Goal: Task Accomplishment & Management: Use online tool/utility

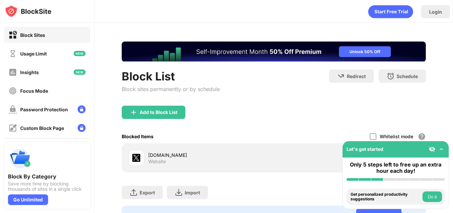
scroll to position [35, 0]
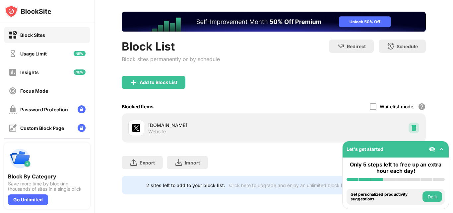
click at [413, 125] on div at bounding box center [414, 127] width 11 height 11
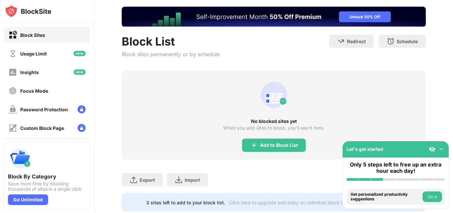
scroll to position [0, 0]
click at [266, 147] on div "Add to Block List" at bounding box center [279, 144] width 38 height 5
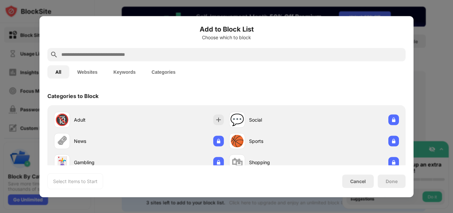
click at [198, 54] on input "text" at bounding box center [232, 54] width 342 height 8
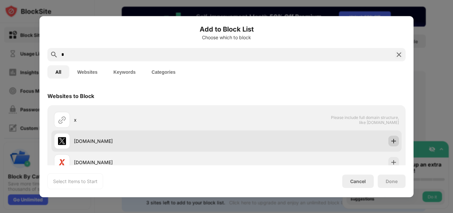
type input "*"
click at [391, 143] on img at bounding box center [394, 140] width 7 height 7
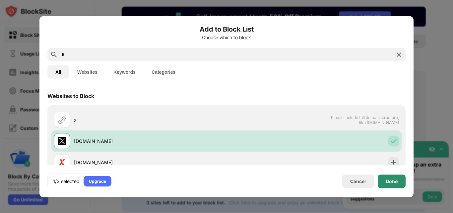
click at [398, 180] on div "Done" at bounding box center [392, 180] width 12 height 5
